Goal: Find specific page/section: Find specific page/section

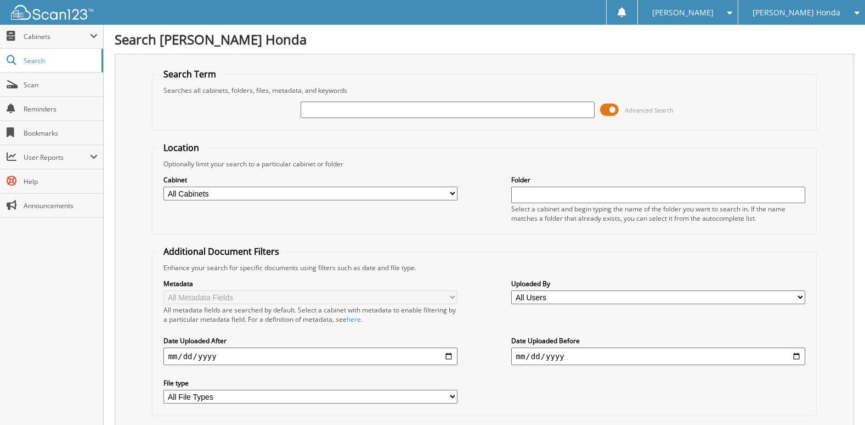
click at [462, 110] on input "text" at bounding box center [447, 109] width 293 height 16
type input "574683b"
click at [335, 108] on input "574683b" at bounding box center [447, 109] width 293 height 16
type input "574683a"
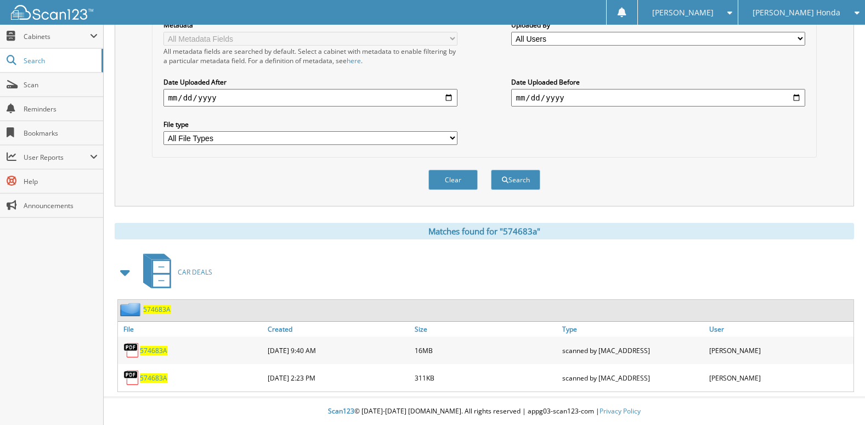
scroll to position [259, 0]
click at [162, 353] on span "574683A" at bounding box center [153, 350] width 27 height 9
